Goal: Find specific page/section: Find specific page/section

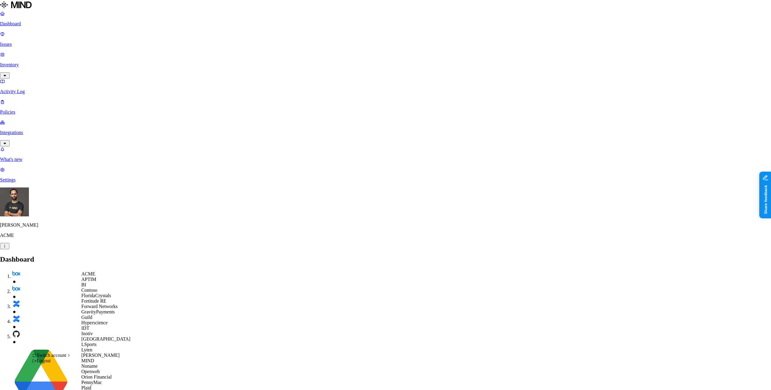
scroll to position [186, 0]
click at [100, 369] on span "Openweb" at bounding box center [90, 371] width 18 height 5
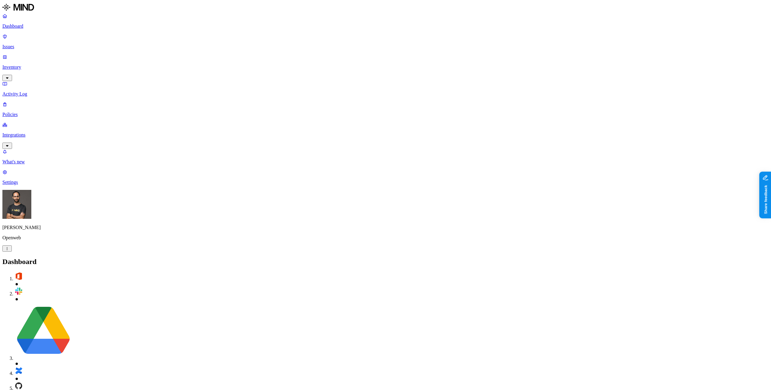
click at [44, 64] on p "Inventory" at bounding box center [385, 66] width 766 height 5
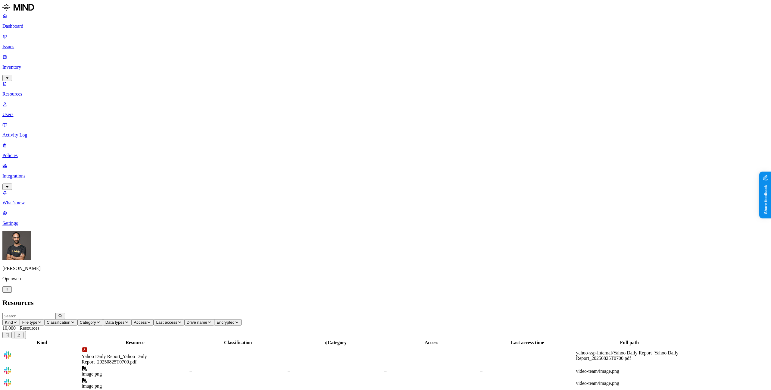
click at [17, 320] on icon "button" at bounding box center [15, 322] width 5 height 4
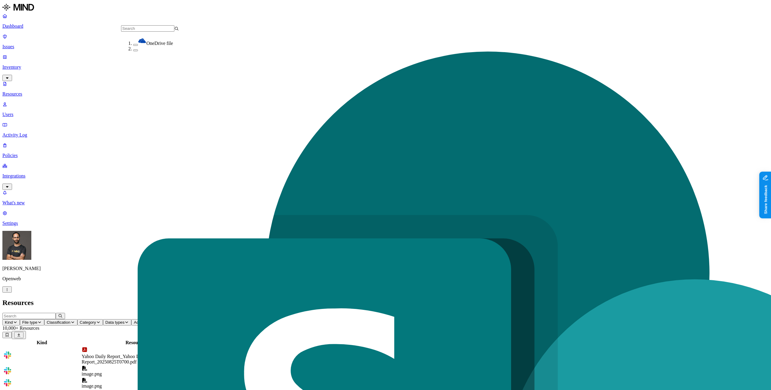
scroll to position [51, 0]
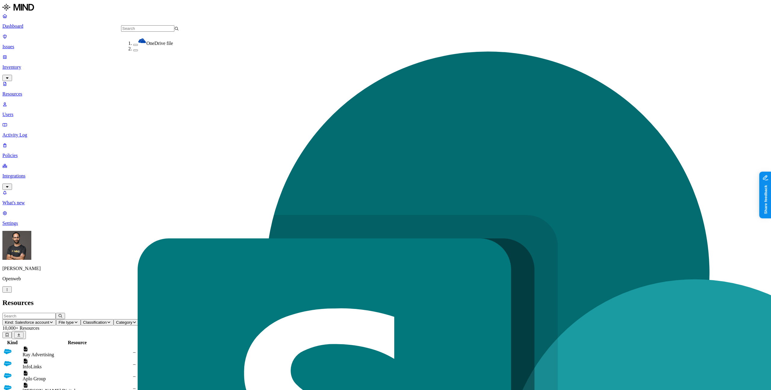
click at [31, 164] on nav "Dashboard Issues Inventory Resources Users Activity Log Policies Integrations W…" at bounding box center [385, 119] width 766 height 213
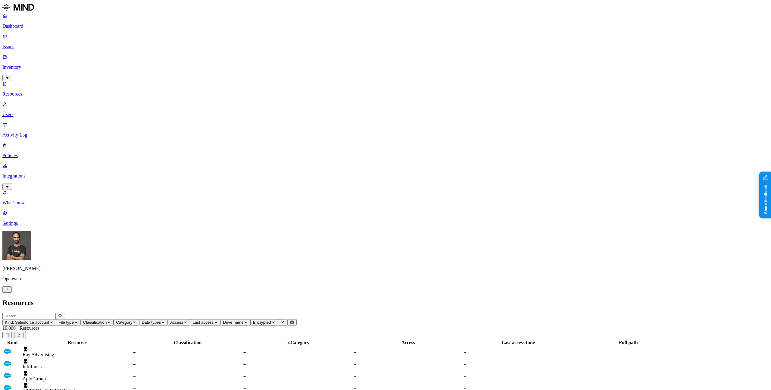
click at [113, 376] on div "Aplo Group" at bounding box center [77, 378] width 109 height 5
click at [56, 203] on nav "Dashboard Issues Inventory Resources Users Activity Log Policies Integrations W…" at bounding box center [385, 119] width 766 height 213
click at [49, 320] on span "Kind: Salesforce account" at bounding box center [27, 322] width 44 height 5
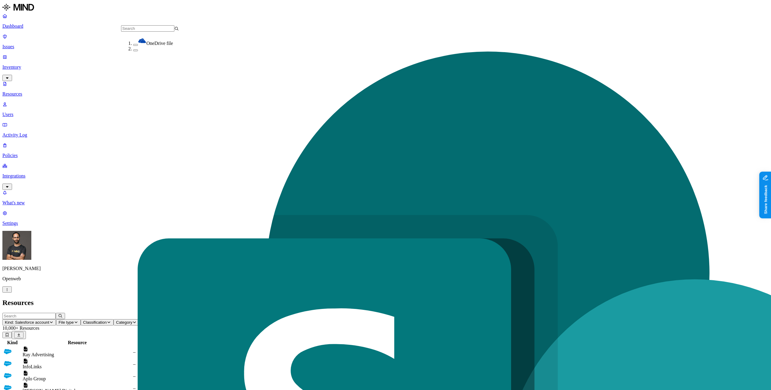
scroll to position [51, 0]
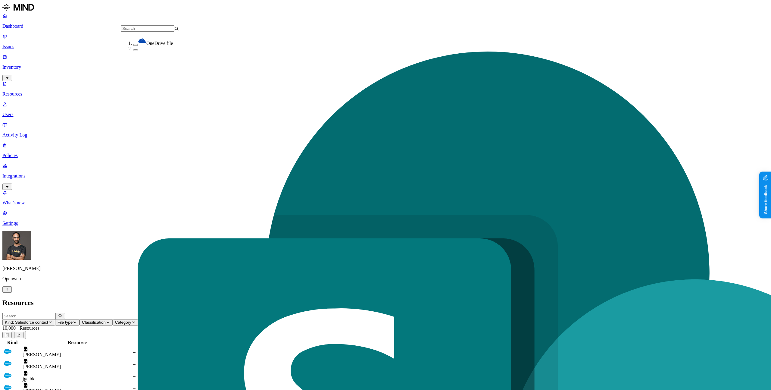
click at [42, 158] on nav "Dashboard Issues Inventory Resources Users Activity Log Policies Integrations W…" at bounding box center [385, 119] width 766 height 213
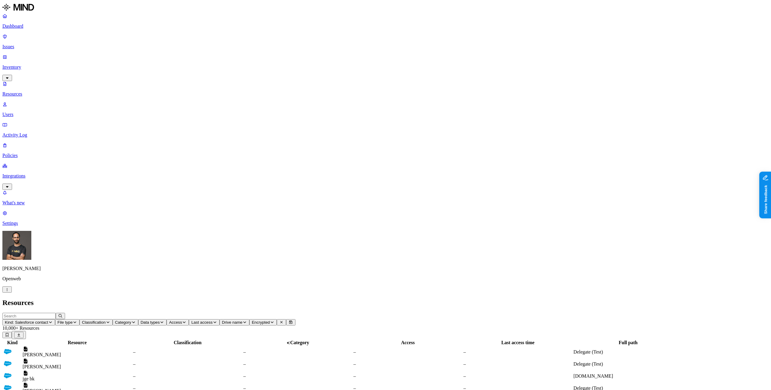
click at [27, 165] on nav "Dashboard Issues Inventory Resources Users Activity Log Policies Integrations W…" at bounding box center [385, 119] width 766 height 213
click at [48, 320] on span "Kind: Salesforce contact" at bounding box center [26, 322] width 43 height 5
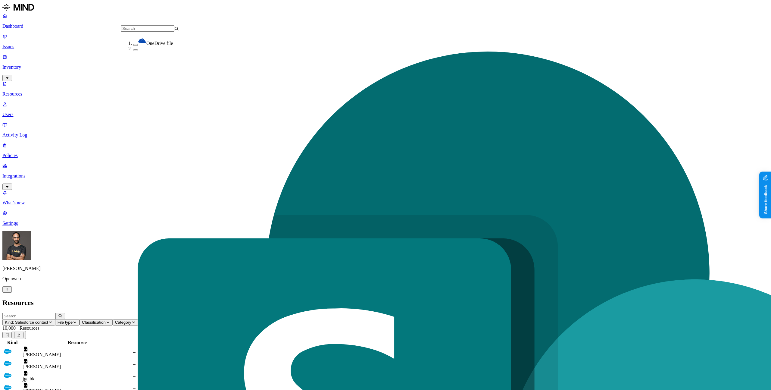
scroll to position [51, 0]
click at [40, 204] on nav "Dashboard Issues Inventory Resources Users Activity Log Policies Integrations W…" at bounding box center [385, 119] width 766 height 213
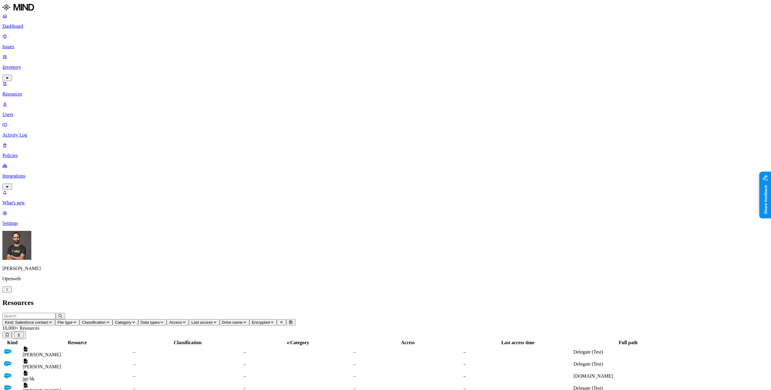
click at [36, 197] on nav "Dashboard Issues Inventory Resources Users Activity Log Policies Integrations W…" at bounding box center [385, 119] width 766 height 213
click at [55, 319] on button "Kind: Salesforce contact" at bounding box center [28, 322] width 53 height 6
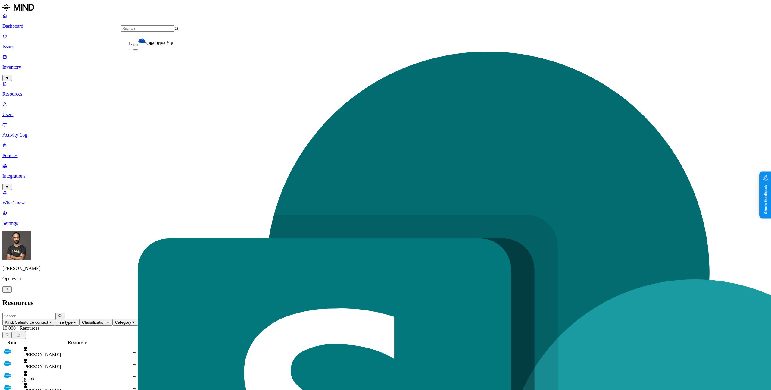
scroll to position [51, 0]
click at [26, 187] on nav "Dashboard Issues Inventory Resources Users Activity Log Policies Integrations W…" at bounding box center [385, 119] width 766 height 213
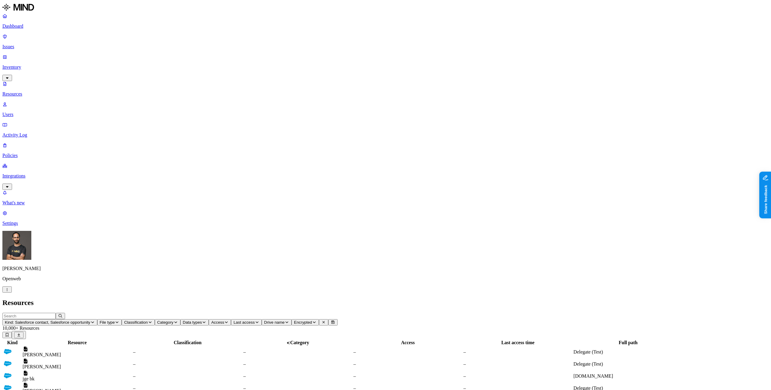
click at [90, 320] on span "Kind: Salesforce contact, Salesforce opportunity" at bounding box center [48, 322] width 86 height 5
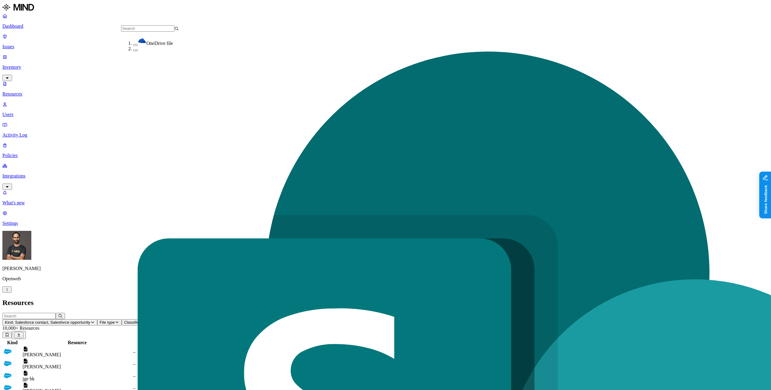
scroll to position [51, 0]
drag, startPoint x: 144, startPoint y: 104, endPoint x: 139, endPoint y: 108, distance: 6.0
click at [36, 173] on nav "Dashboard Issues Inventory Resources Users Activity Log Policies Integrations W…" at bounding box center [385, 119] width 766 height 213
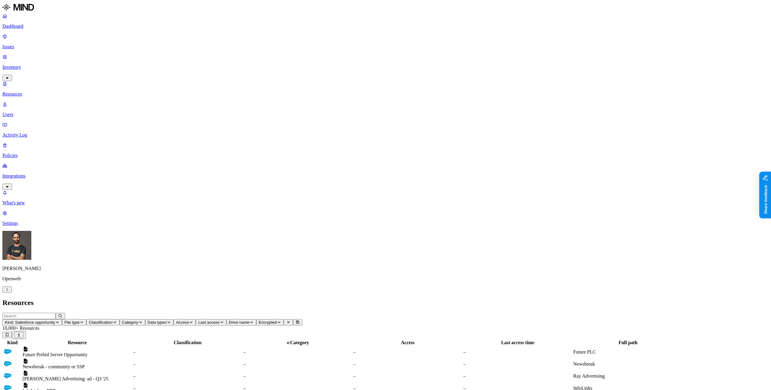
click at [55, 320] on span "Kind: Salesforce opportunity" at bounding box center [30, 322] width 50 height 5
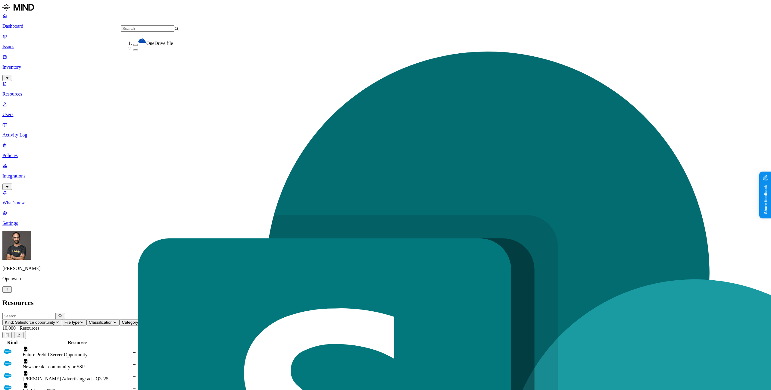
scroll to position [51, 0]
click at [30, 177] on nav "Dashboard Issues Inventory Resources Users Activity Log Policies Integrations W…" at bounding box center [385, 119] width 766 height 213
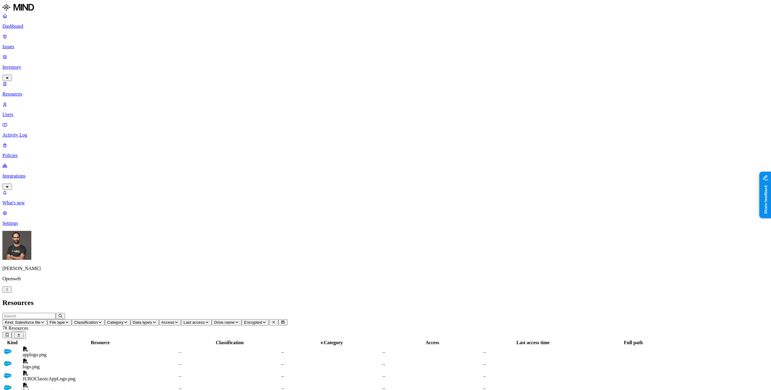
click at [175, 382] on td "linksquaresvector.png" at bounding box center [100, 387] width 156 height 11
click at [4, 226] on nav "Dashboard Issues Inventory Resources Users Activity Log Policies Integrations W…" at bounding box center [385, 119] width 766 height 213
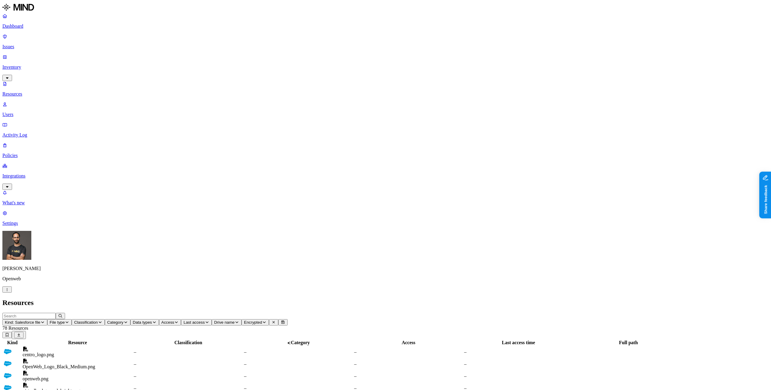
drag, startPoint x: 185, startPoint y: 191, endPoint x: 188, endPoint y: 187, distance: 4.9
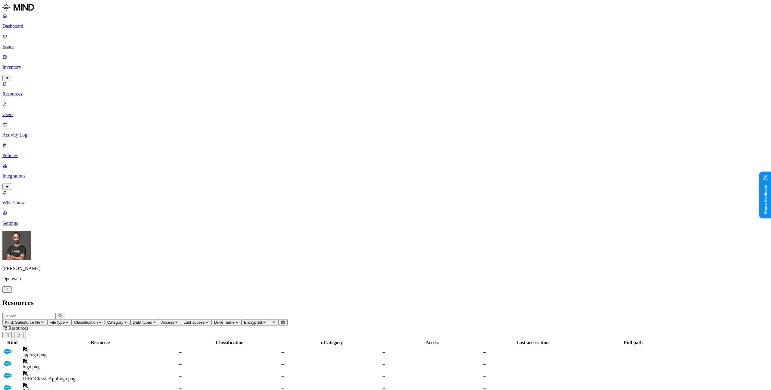
click at [40, 320] on span "Kind: Salesforce file" at bounding box center [23, 322] width 36 height 5
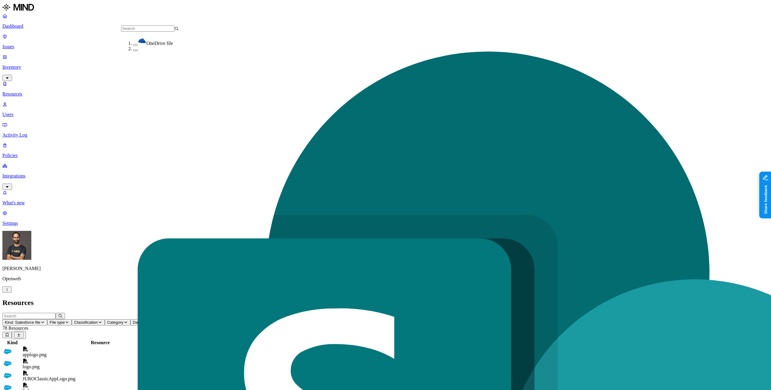
scroll to position [51, 0]
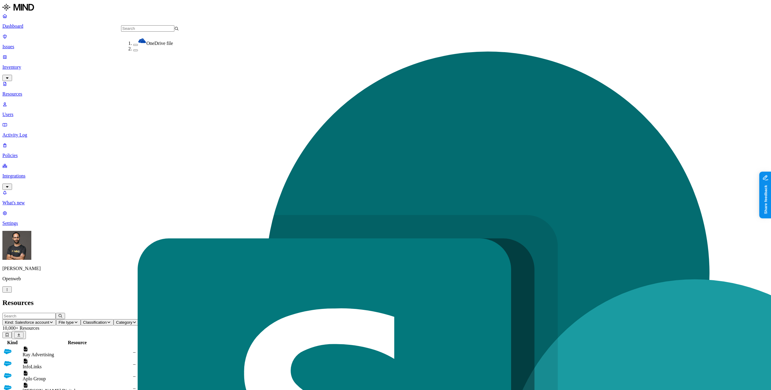
click at [42, 163] on nav "Dashboard Issues Inventory Resources Users Activity Log Policies Integrations W…" at bounding box center [385, 119] width 766 height 213
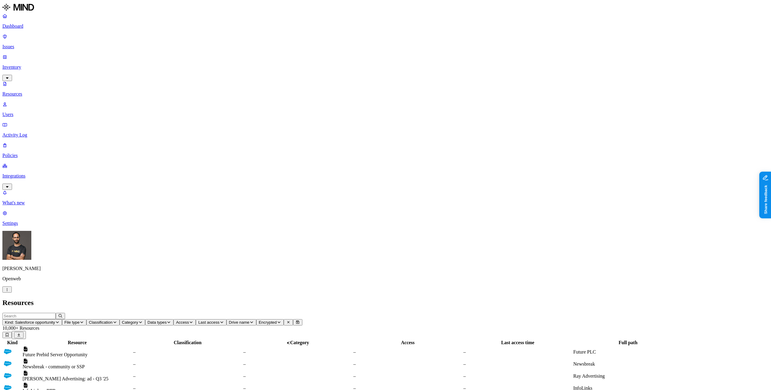
click at [40, 193] on nav "Dashboard Issues Inventory Resources Users Activity Log Policies Integrations W…" at bounding box center [385, 119] width 766 height 213
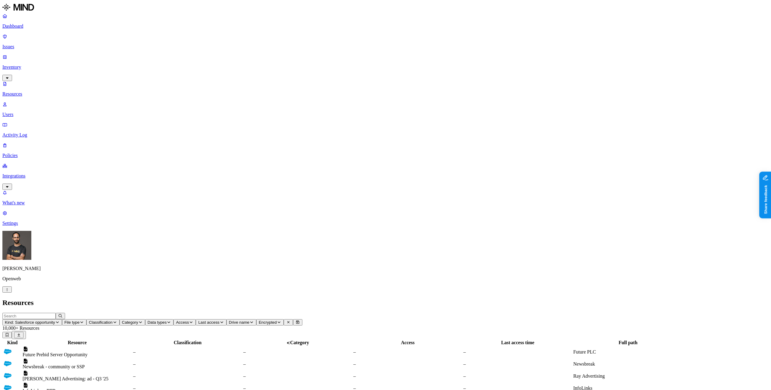
click at [503, 313] on header "Kind: Salesforce opportunity File type Classification Category Data types Acces…" at bounding box center [385, 326] width 766 height 26
click at [554, 298] on h2 "Resources" at bounding box center [385, 302] width 766 height 8
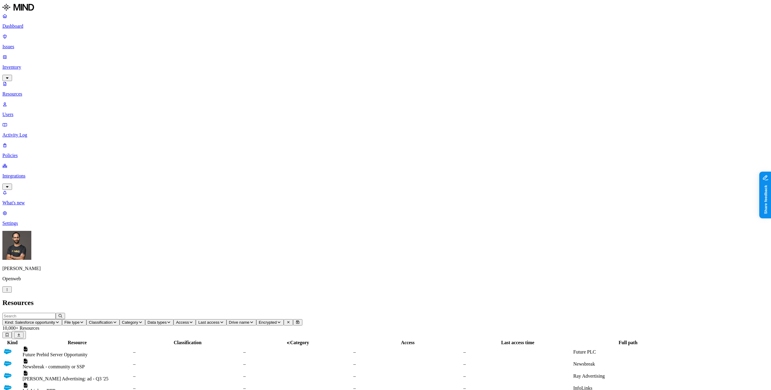
click at [422, 298] on h2 "Resources" at bounding box center [385, 302] width 766 height 8
click at [55, 320] on span "Kind: Salesforce opportunity" at bounding box center [30, 322] width 50 height 5
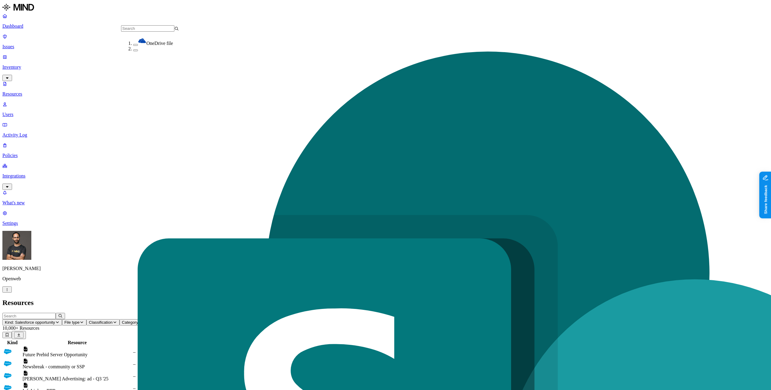
scroll to position [51, 0]
click at [33, 180] on nav "Dashboard Issues Inventory Resources Users Activity Log Policies Integrations W…" at bounding box center [385, 119] width 766 height 213
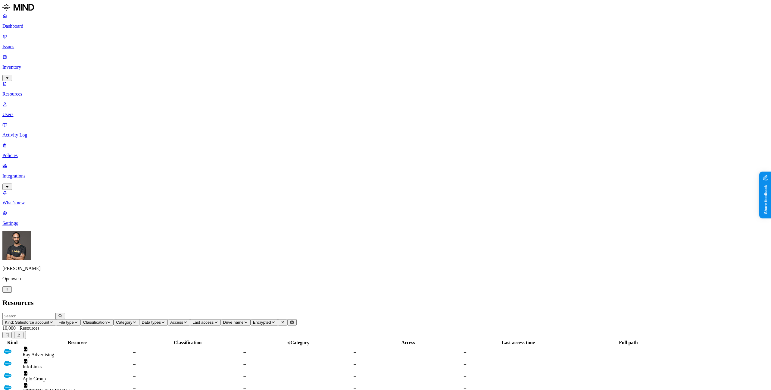
click at [49, 320] on span "Kind: Salesforce account" at bounding box center [27, 322] width 44 height 5
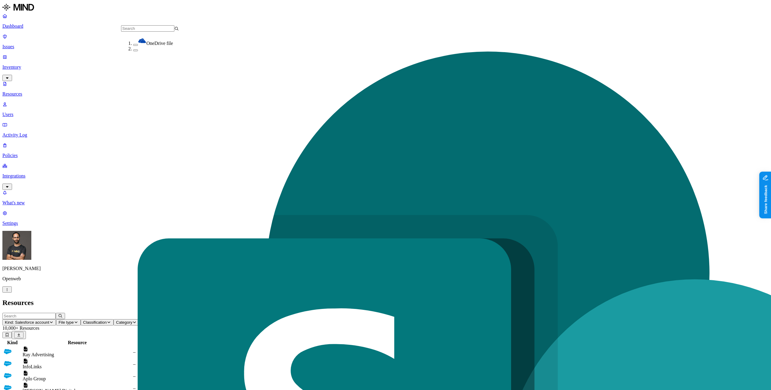
scroll to position [51, 0]
click at [305, 298] on h2 "Resources" at bounding box center [385, 302] width 766 height 8
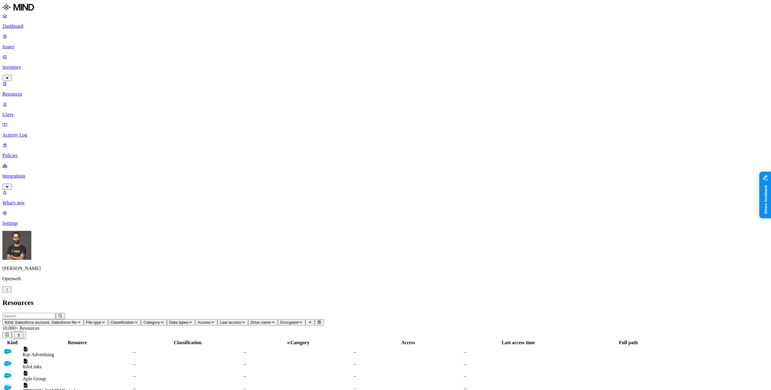
click at [84, 319] on button "Kind: Salesforce account, Salesforce file" at bounding box center [42, 322] width 81 height 6
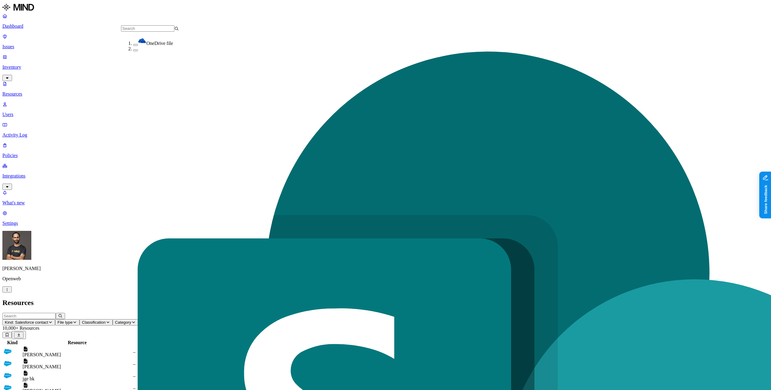
click at [39, 163] on nav "Dashboard Issues Inventory Resources Users Activity Log Policies Integrations W…" at bounding box center [385, 119] width 766 height 213
